Goal: Navigation & Orientation: Find specific page/section

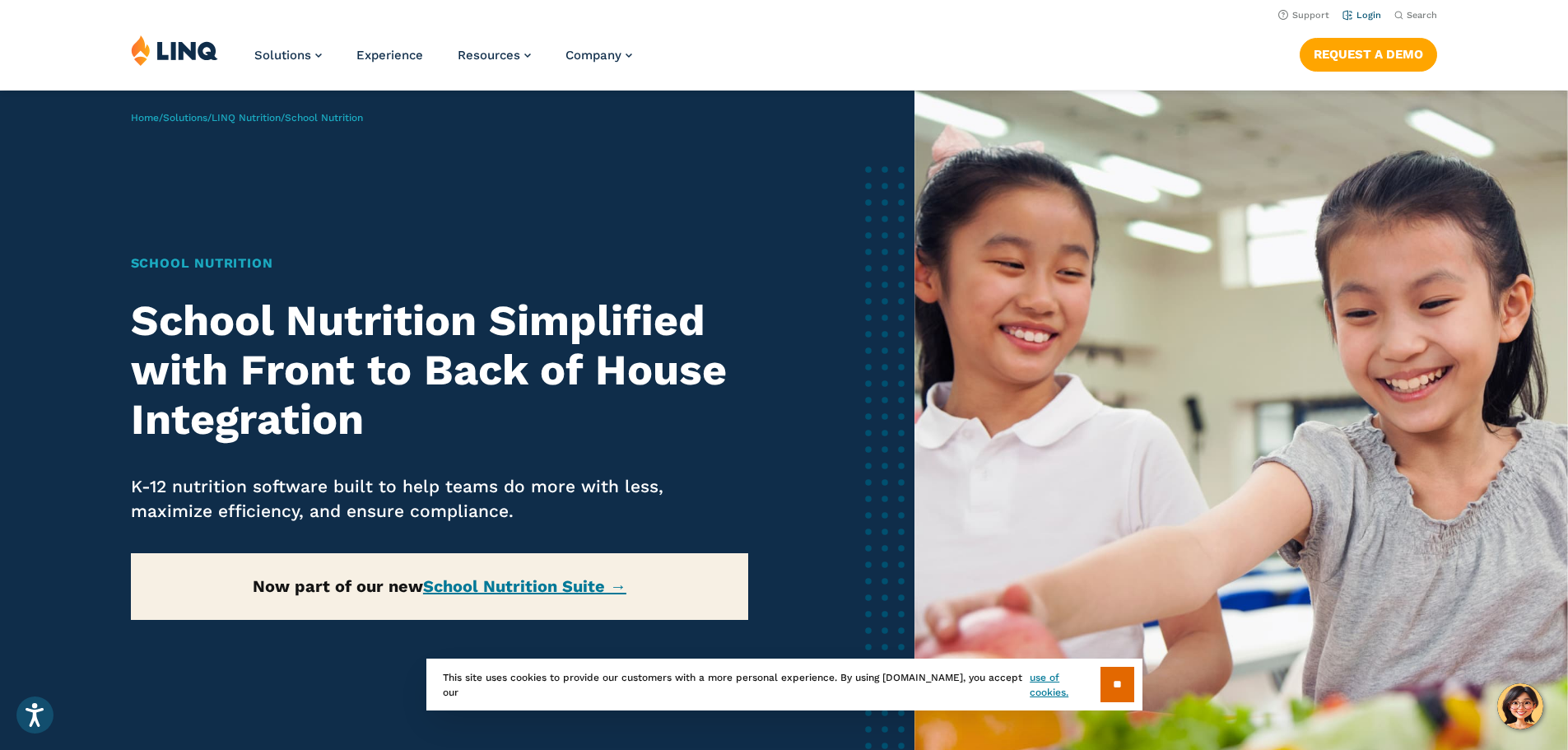
click at [1360, 13] on link "Login" at bounding box center [1362, 15] width 39 height 11
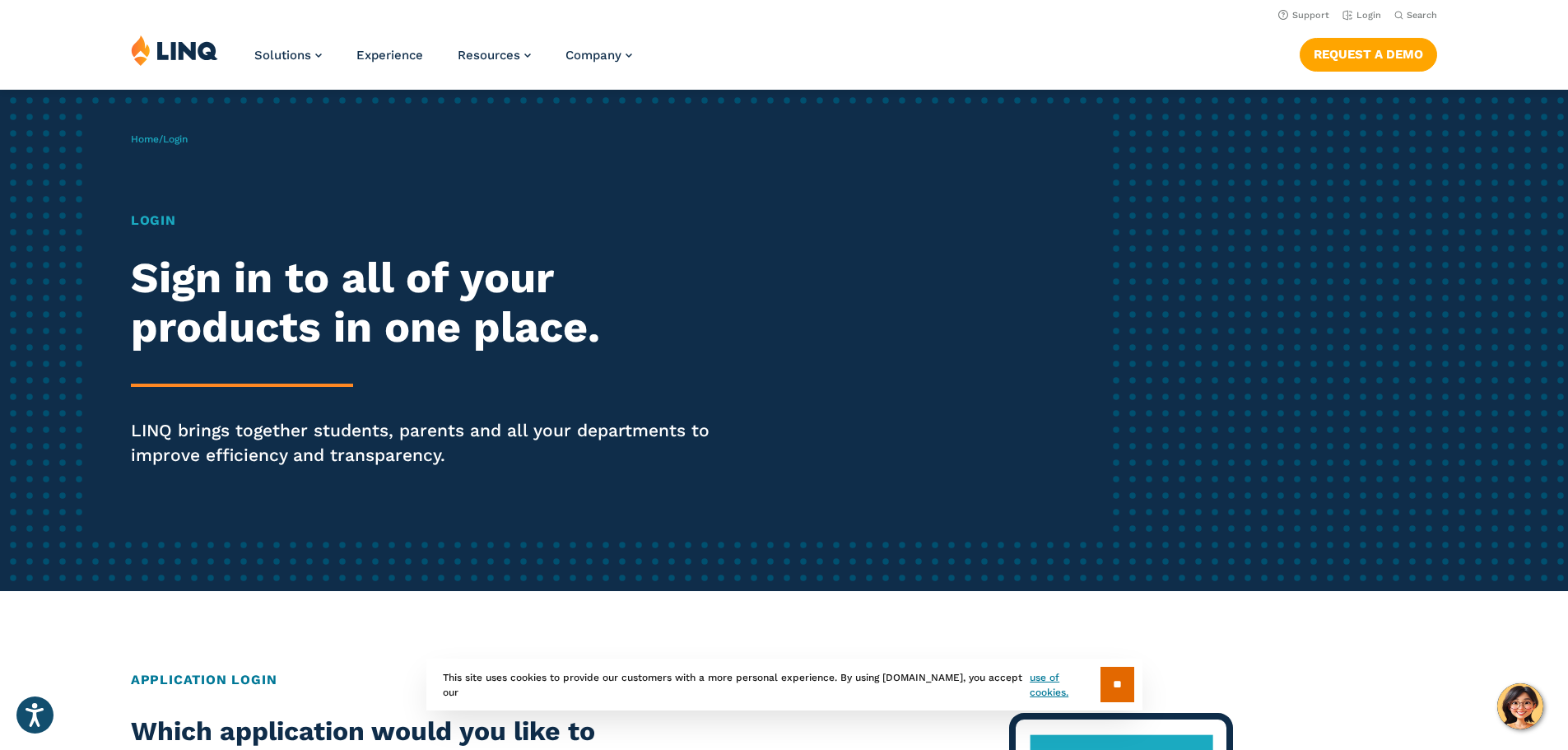
scroll to position [38, 0]
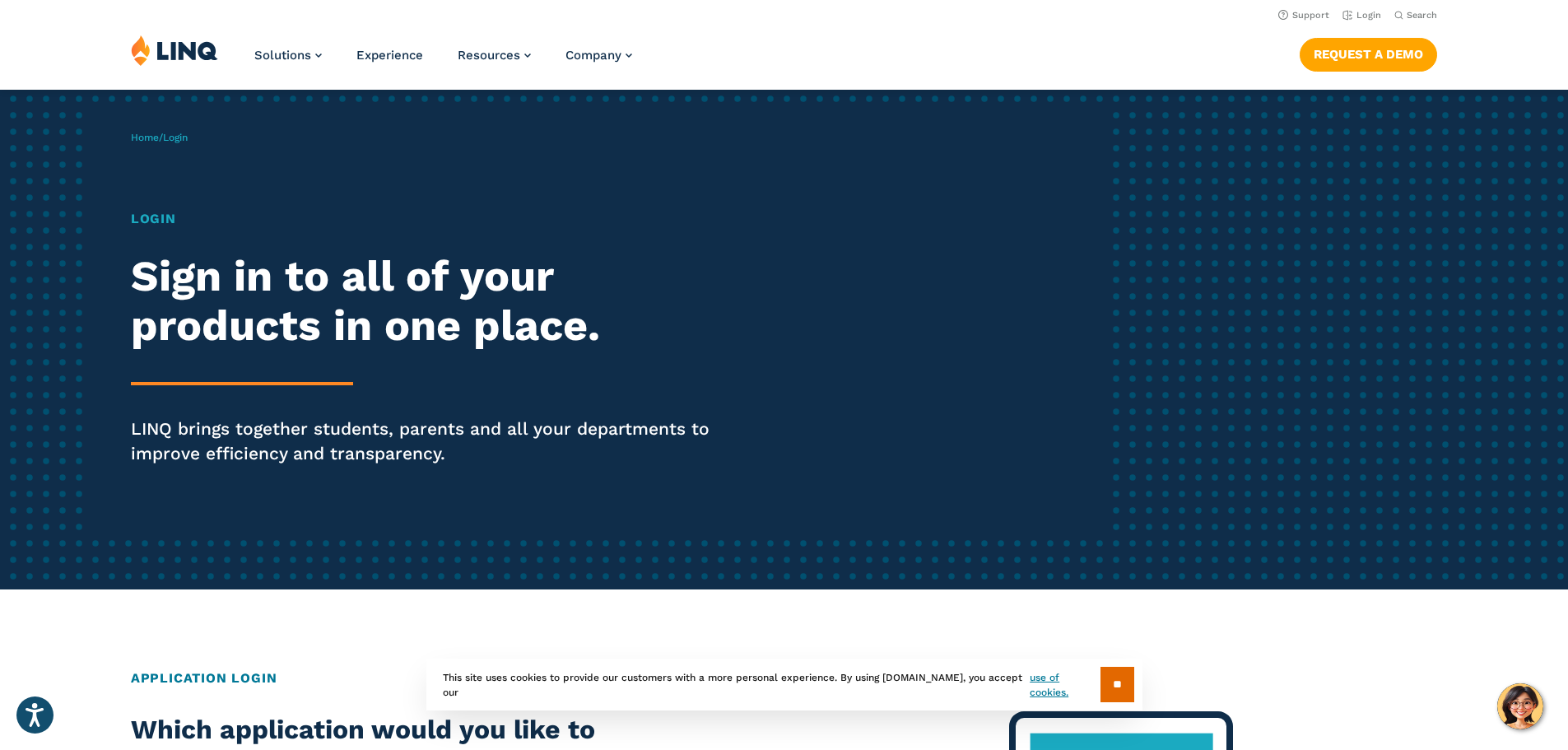
click at [141, 224] on h1 "Login" at bounding box center [433, 218] width 604 height 19
click at [201, 318] on h2 "Sign in to all of your products in one place." at bounding box center [433, 301] width 604 height 98
drag, startPoint x: 201, startPoint y: 318, endPoint x: 178, endPoint y: 141, distance: 178.5
click at [178, 141] on span "Login" at bounding box center [175, 137] width 24 height 12
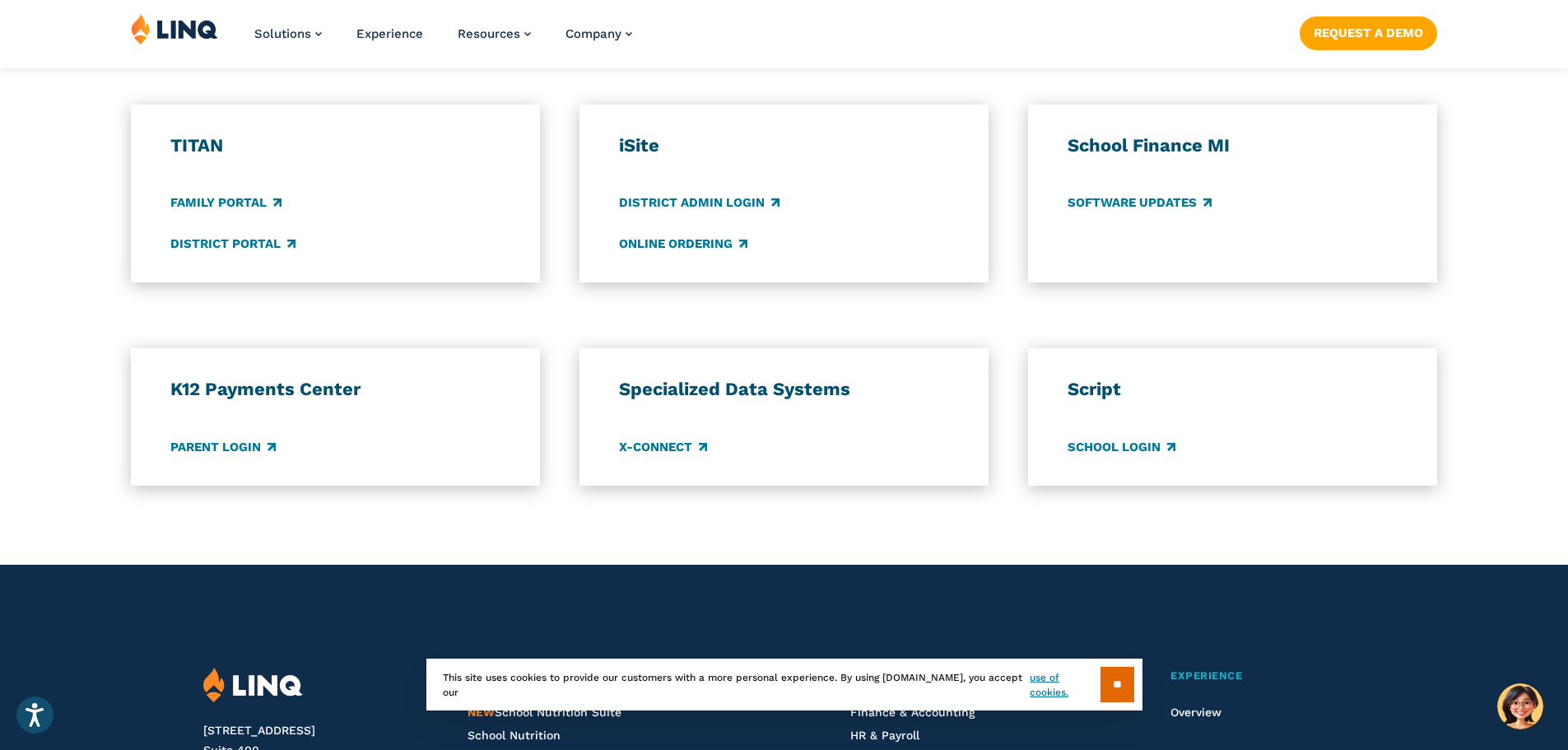
scroll to position [1215, 0]
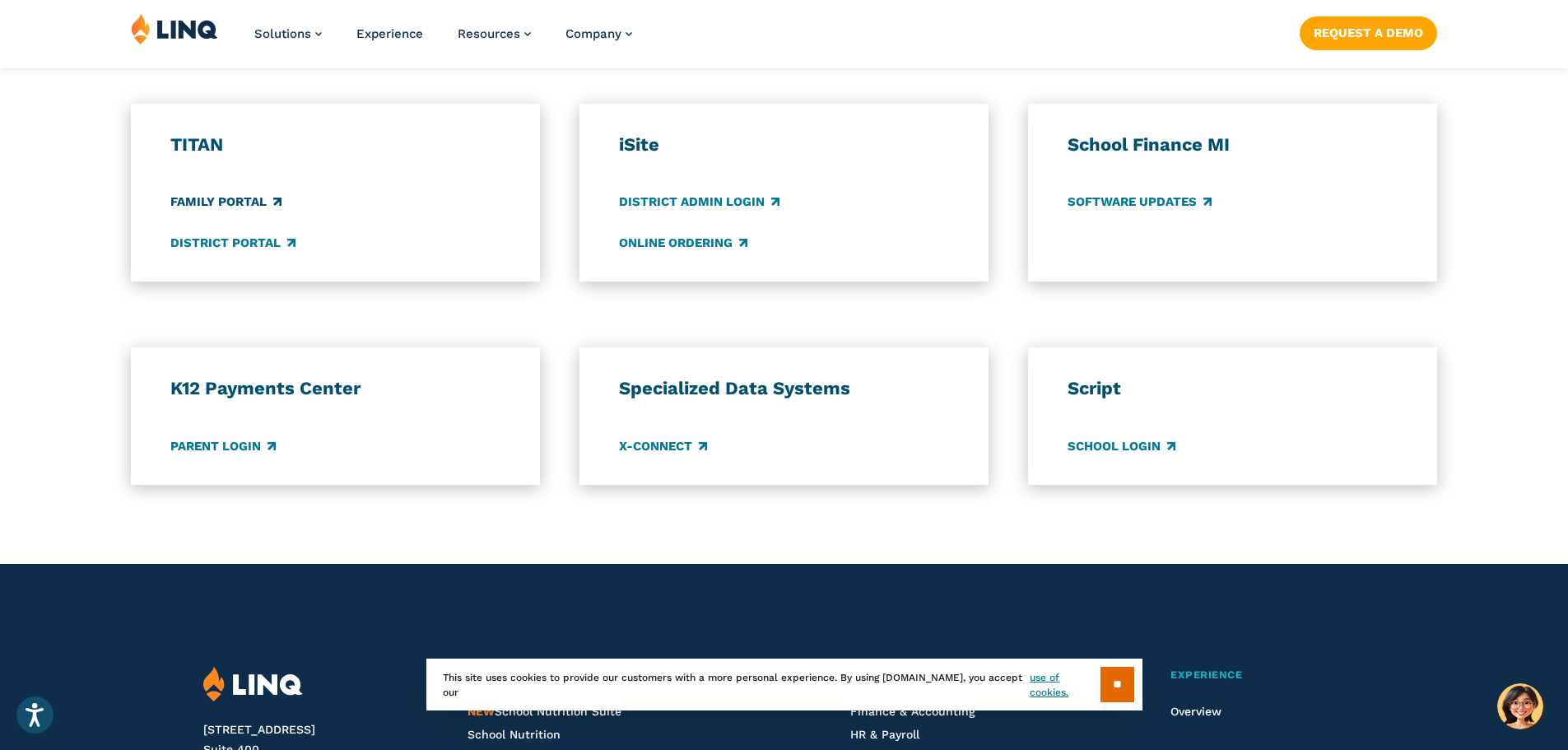
click at [243, 194] on link "Family Portal" at bounding box center [226, 203] width 111 height 19
